Goal: Information Seeking & Learning: Learn about a topic

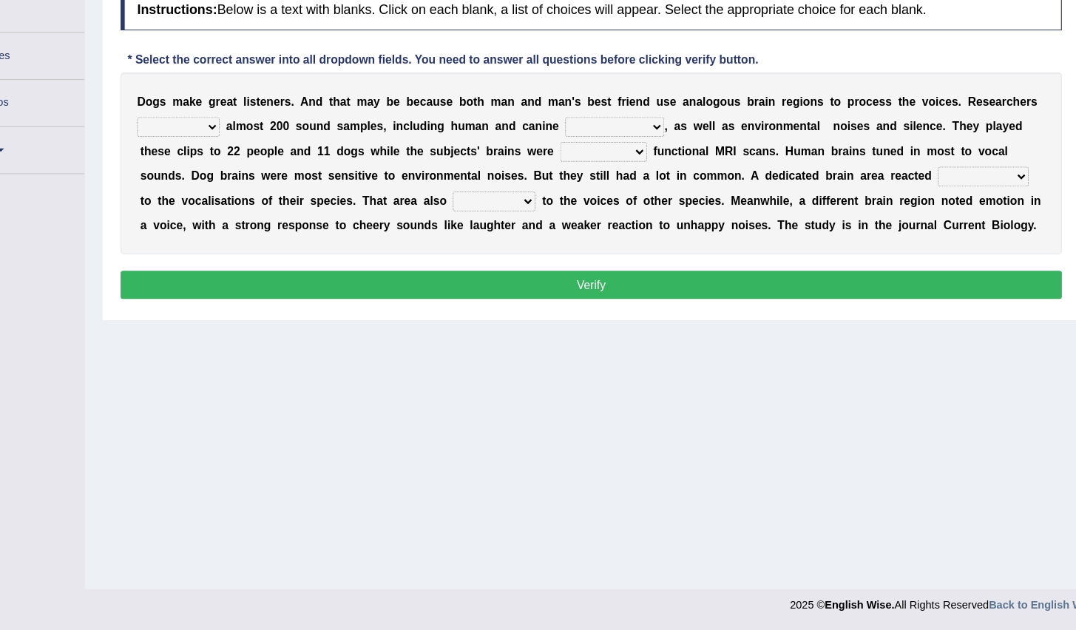
scroll to position [146, 0]
select select "collected"
select select "volcalizations"
select select "undergoing"
select select "strongly"
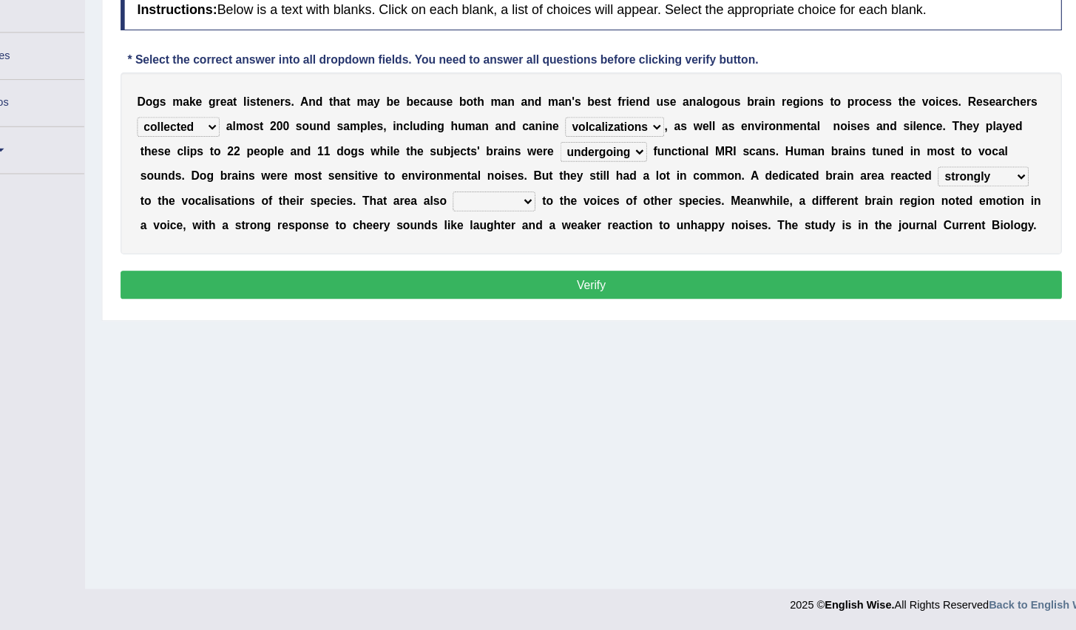
select select "responded"
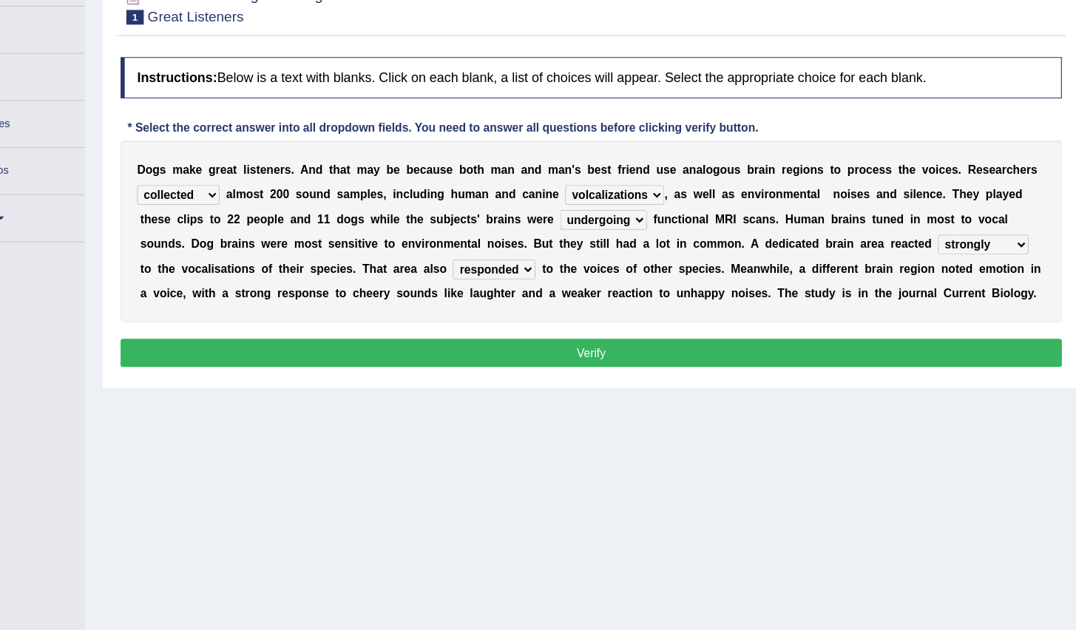
drag, startPoint x: 573, startPoint y: 191, endPoint x: 550, endPoint y: 314, distance: 125.6
click at [493, 314] on div "Instructions: Below is a text with blanks. Click on each blank, a list of choic…" at bounding box center [623, 197] width 850 height 296
click at [493, 333] on button "Verify" at bounding box center [623, 320] width 842 height 25
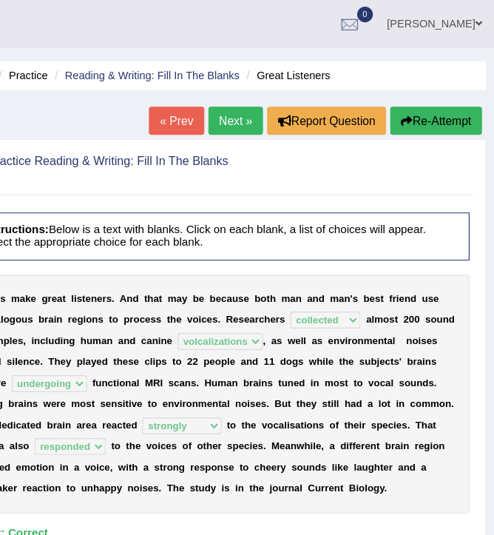
scroll to position [120, 0]
